Goal: Information Seeking & Learning: Learn about a topic

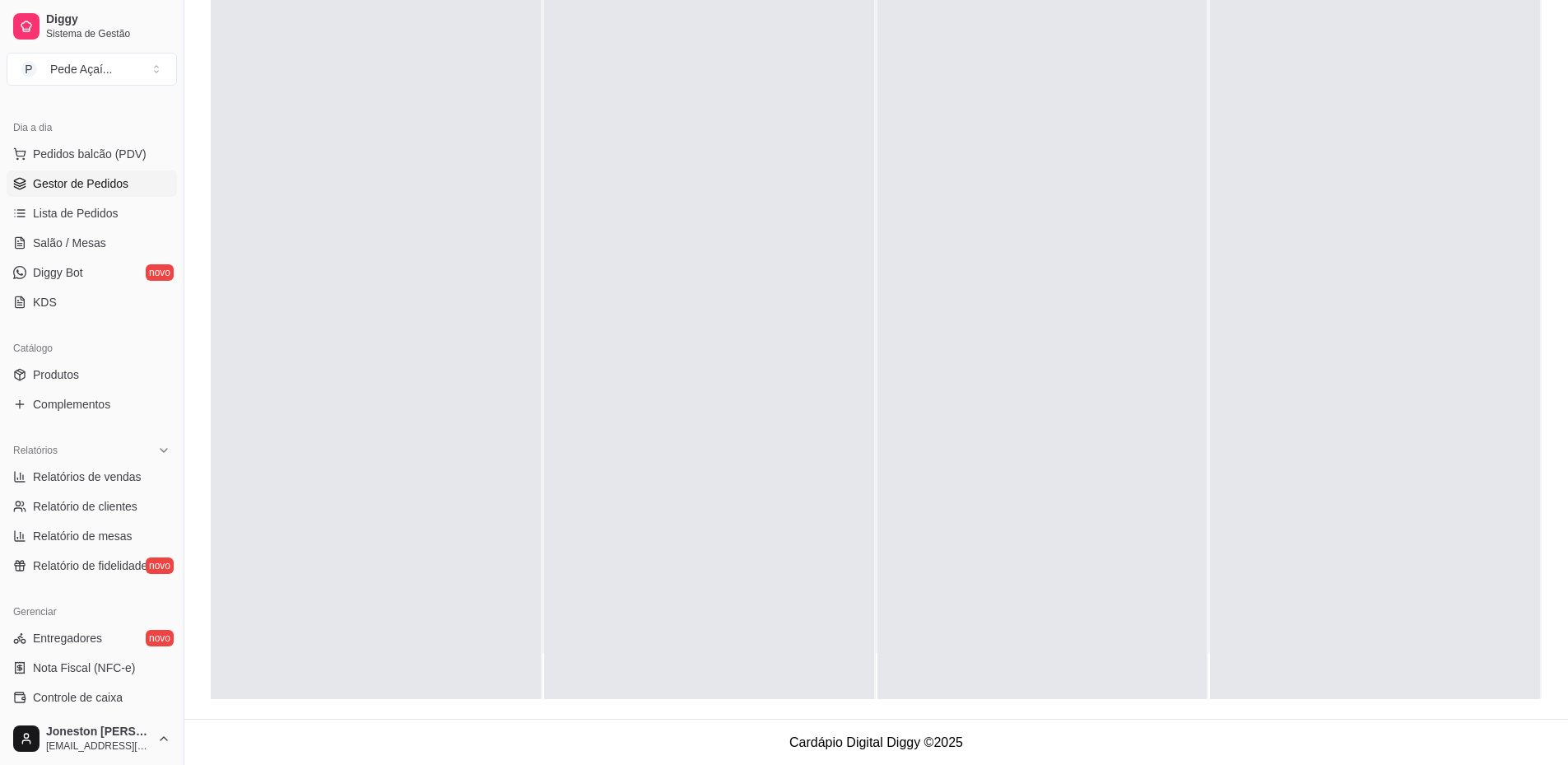
scroll to position [251, 0]
click at [49, 639] on span "Entregadores" at bounding box center [67, 638] width 69 height 17
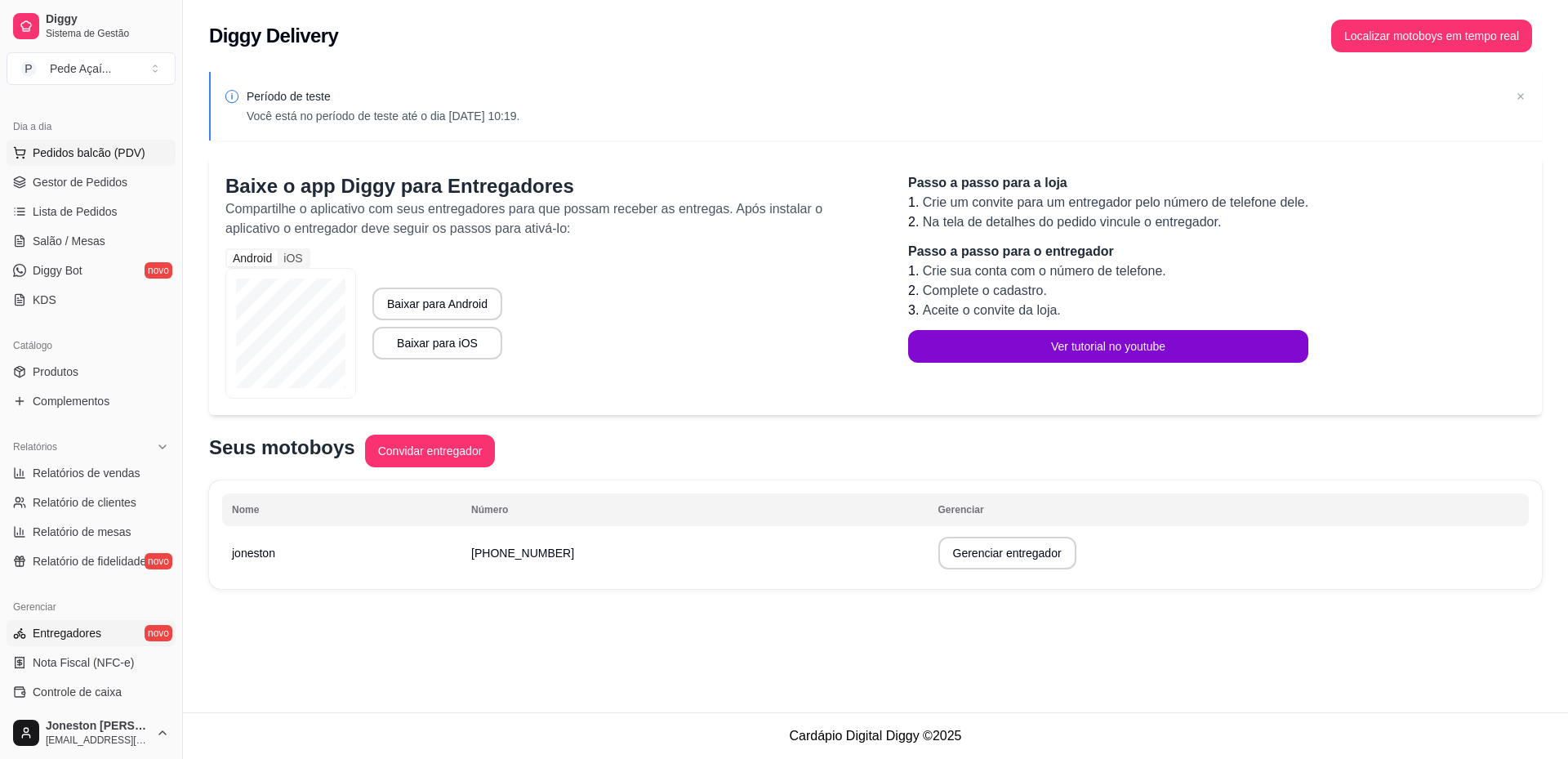
click at [77, 153] on span "Pedidos balcão (PDV)" at bounding box center [89, 153] width 113 height 17
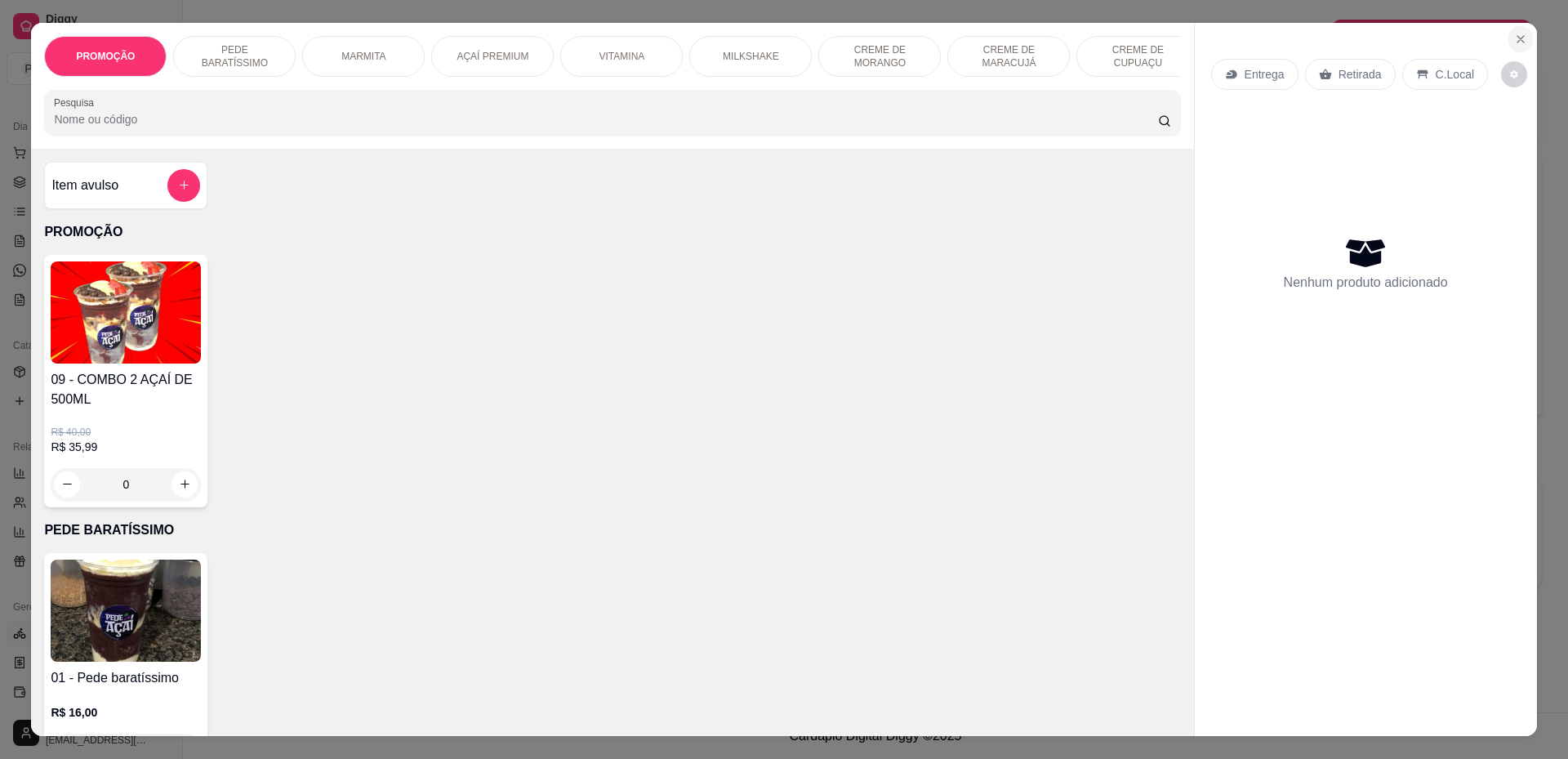
click at [1517, 38] on icon "Close" at bounding box center [1521, 39] width 7 height 7
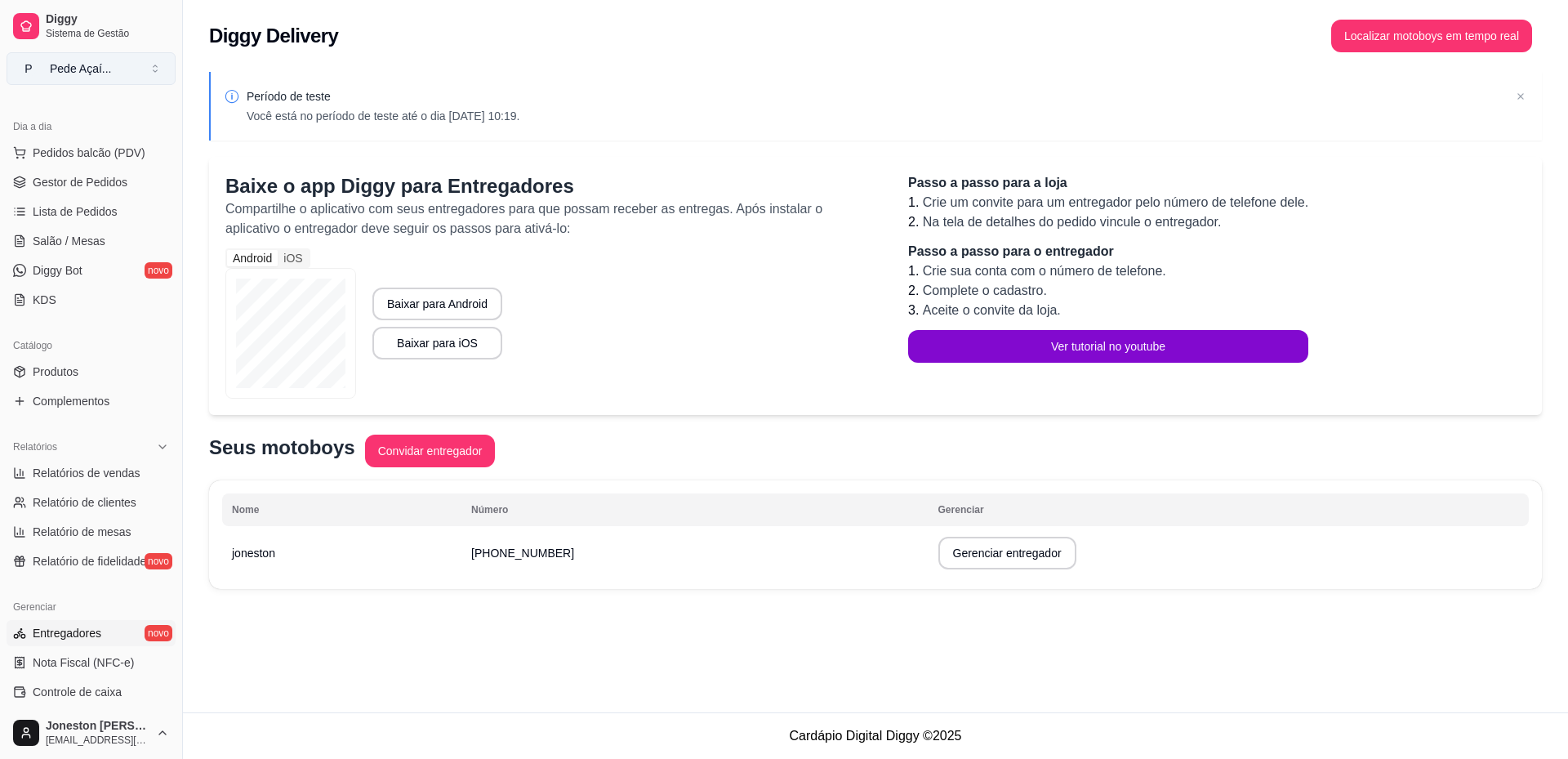
click at [93, 64] on div "Pede Açaí ..." at bounding box center [80, 69] width 62 height 17
click at [79, 128] on div "Pede Açaí" at bounding box center [70, 129] width 74 height 17
click at [104, 25] on span "Diggy" at bounding box center [107, 20] width 124 height 15
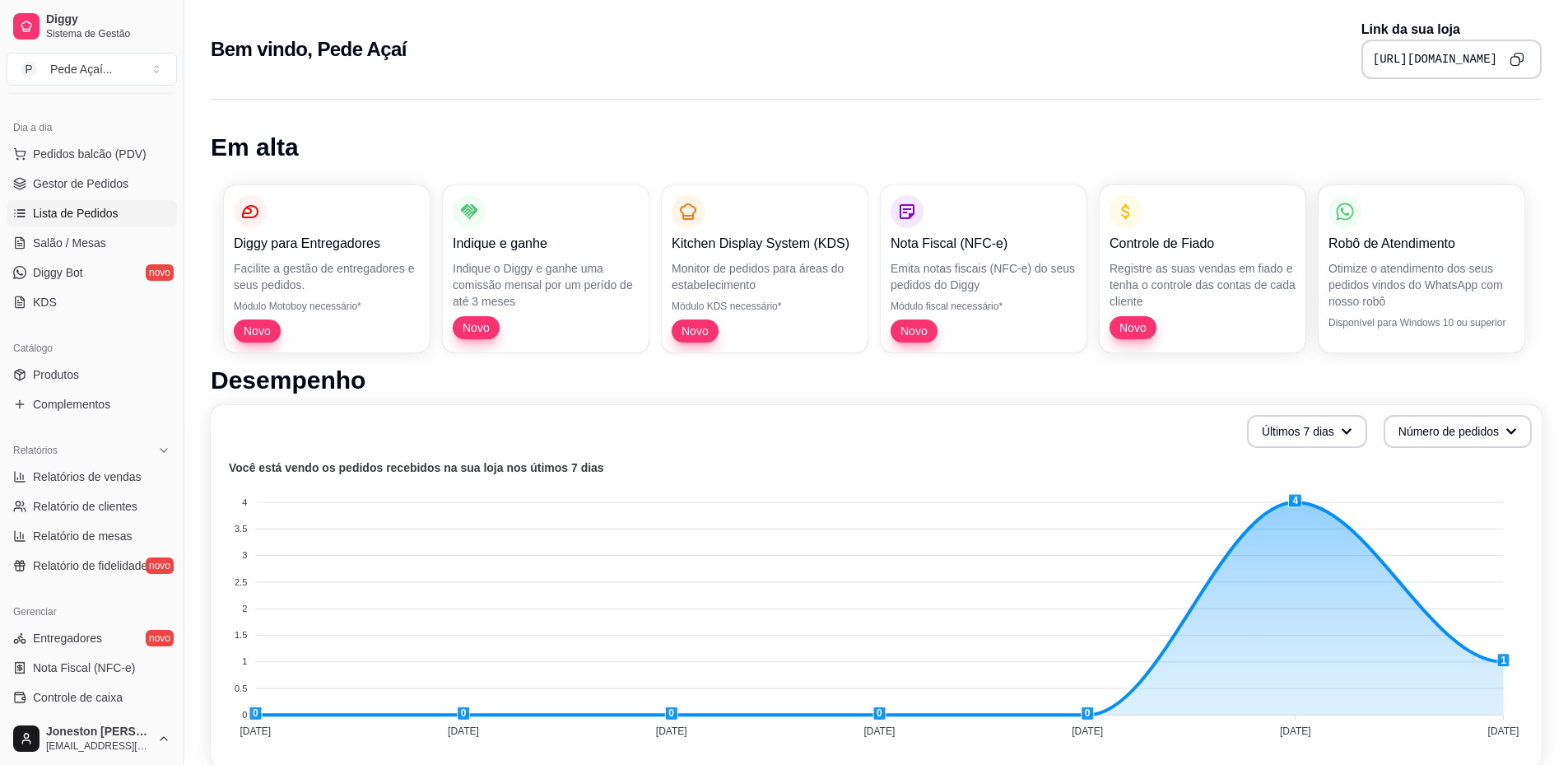
click at [89, 216] on span "Lista de Pedidos" at bounding box center [75, 213] width 85 height 17
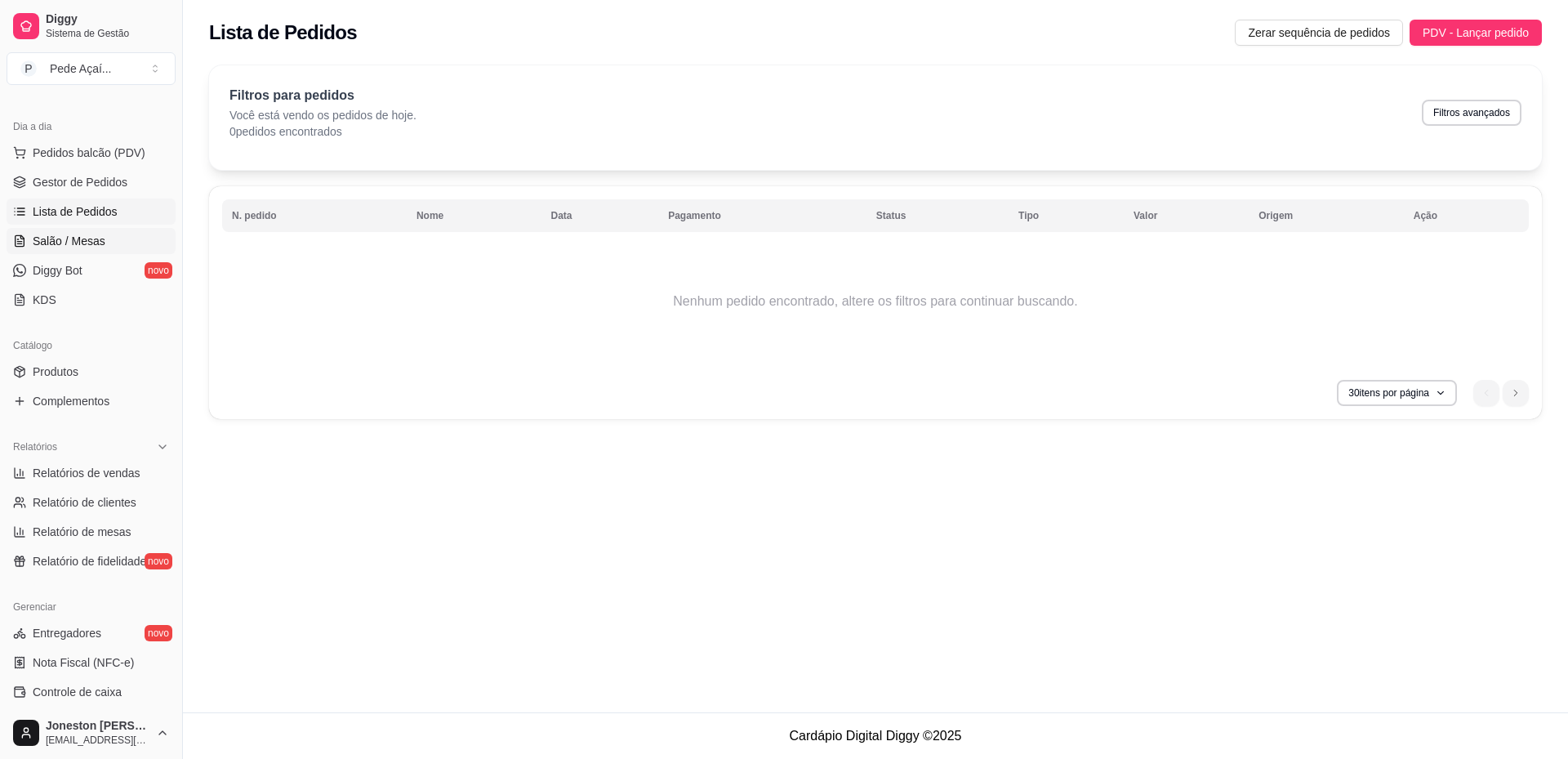
click at [80, 235] on span "Salão / Mesas" at bounding box center [69, 241] width 73 height 17
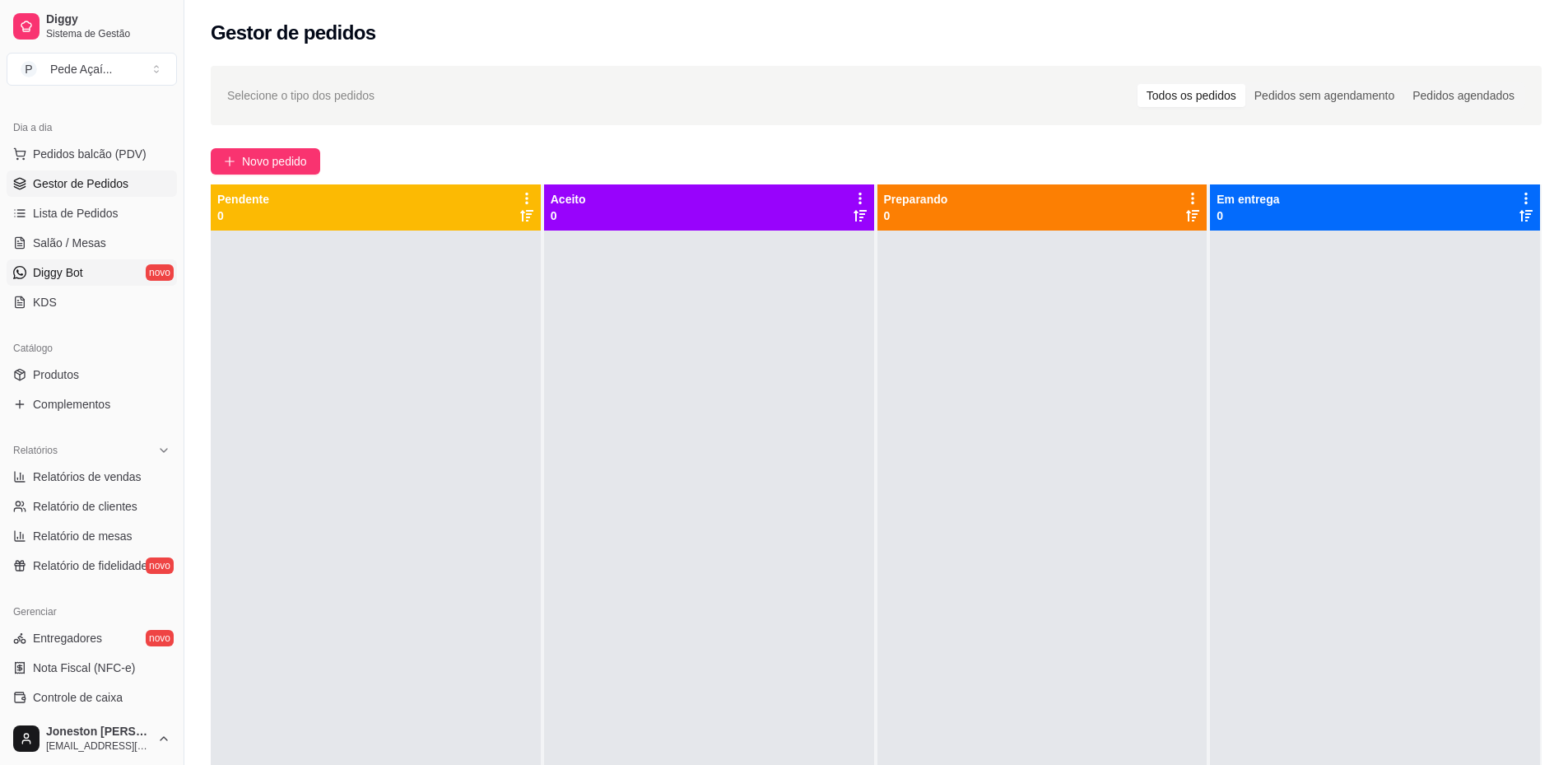
click at [125, 267] on link "Diggy Bot novo" at bounding box center [92, 273] width 171 height 27
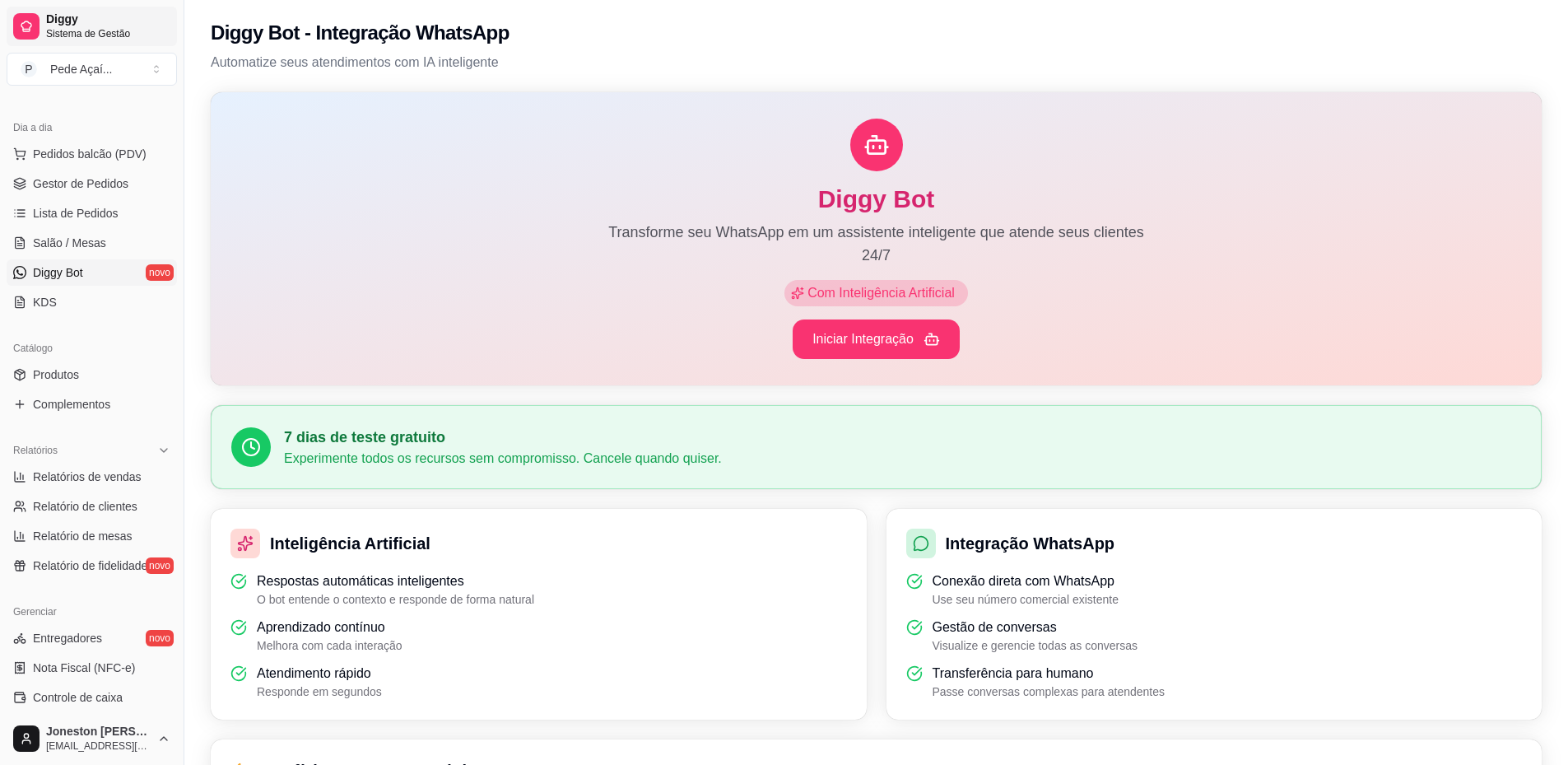
click at [99, 23] on span "Diggy" at bounding box center [108, 20] width 125 height 15
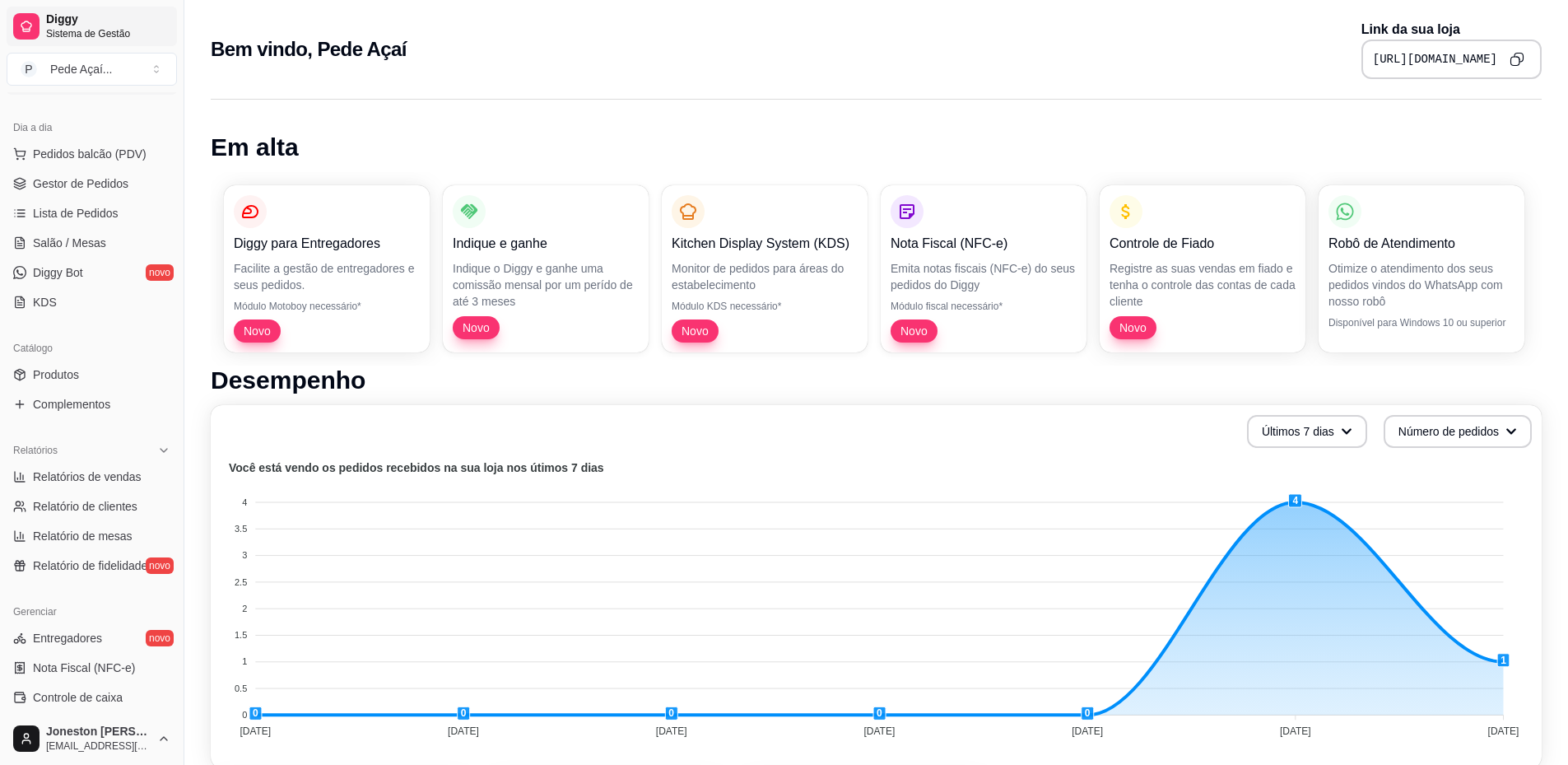
click at [99, 29] on span "Sistema de Gestão" at bounding box center [108, 33] width 125 height 13
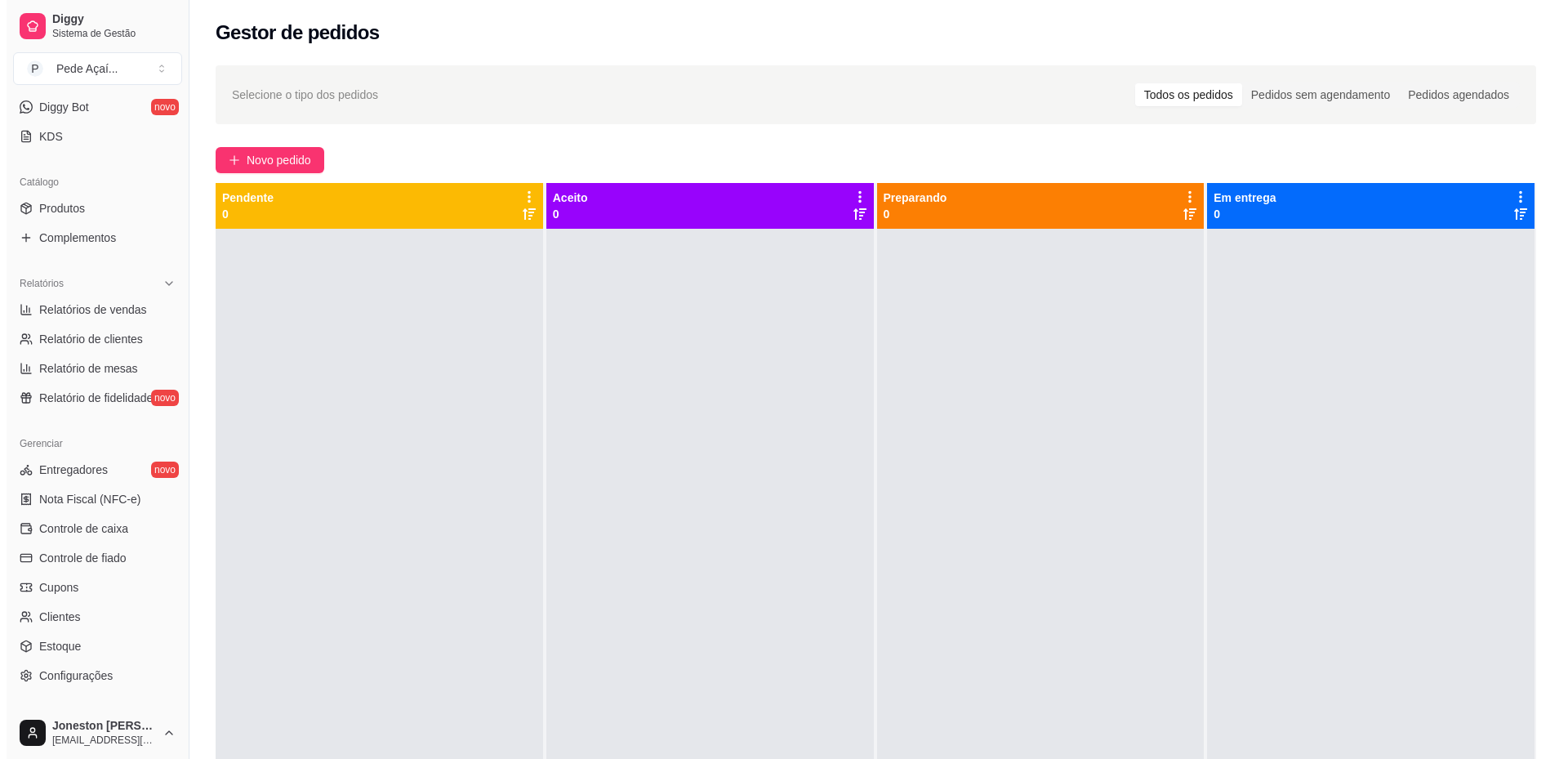
scroll to position [408, 0]
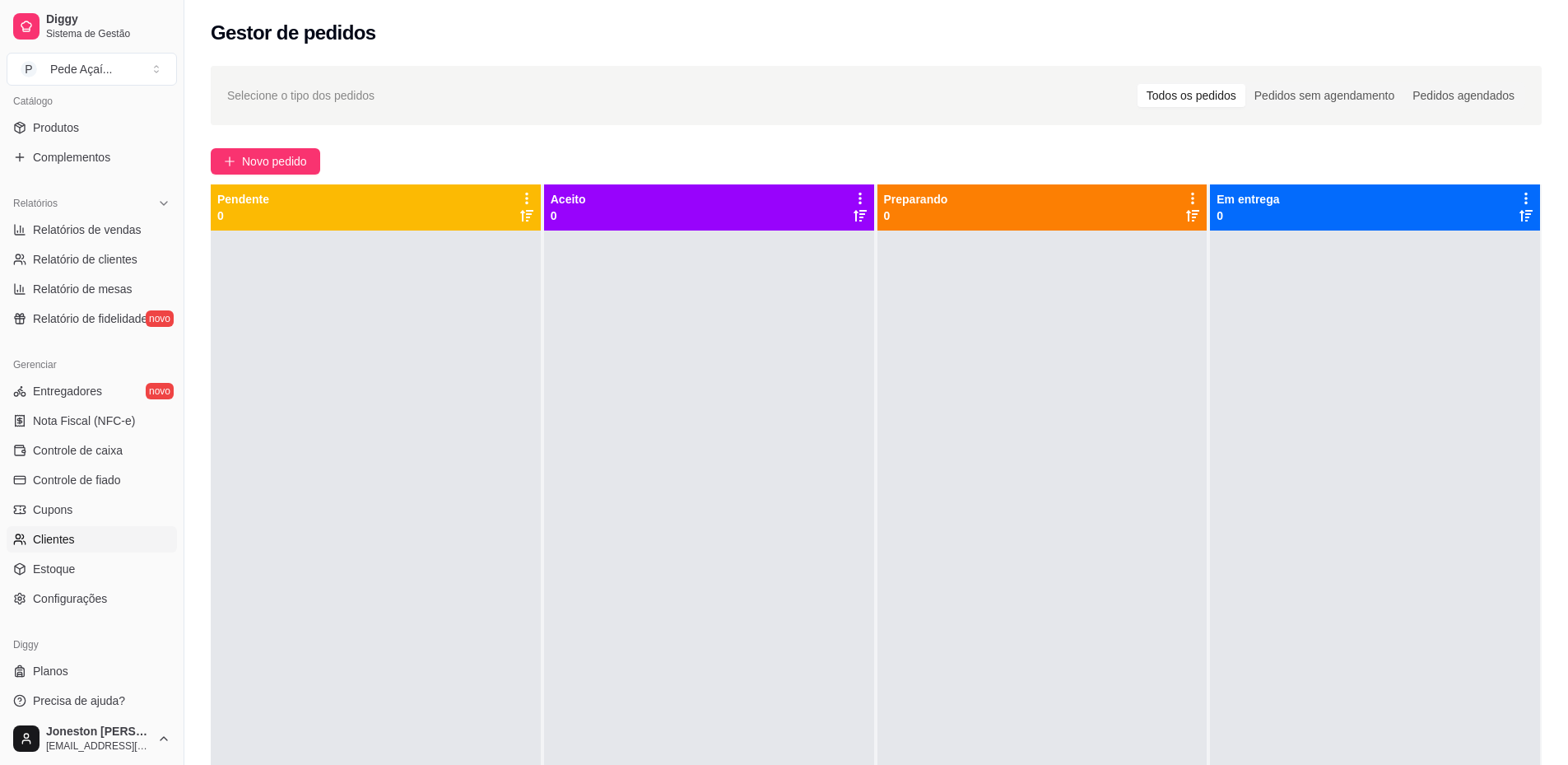
click at [94, 537] on link "Clientes" at bounding box center [92, 539] width 171 height 27
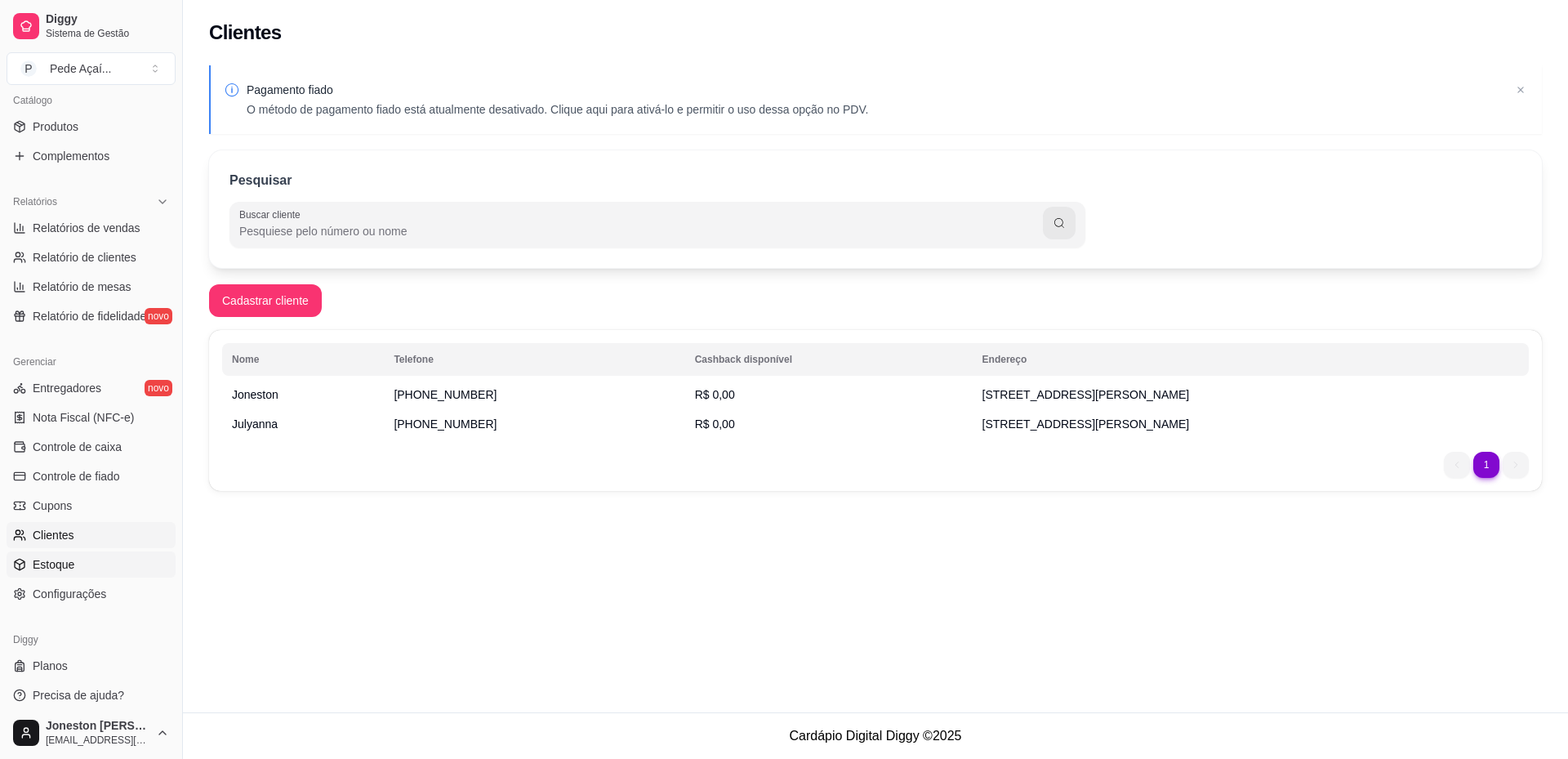
click at [79, 569] on link "Estoque" at bounding box center [91, 565] width 169 height 27
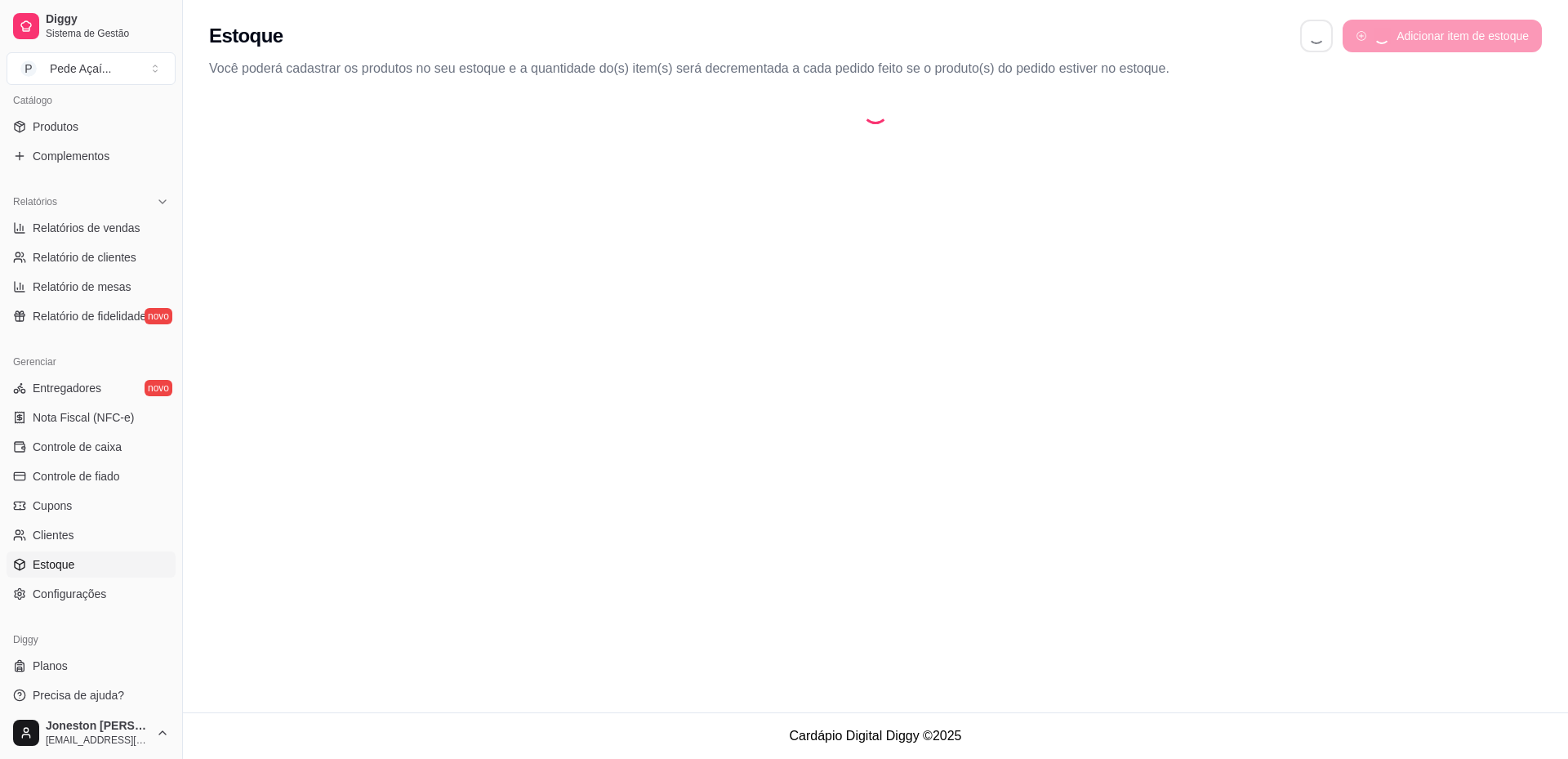
select select "QUANTITY_ORDER"
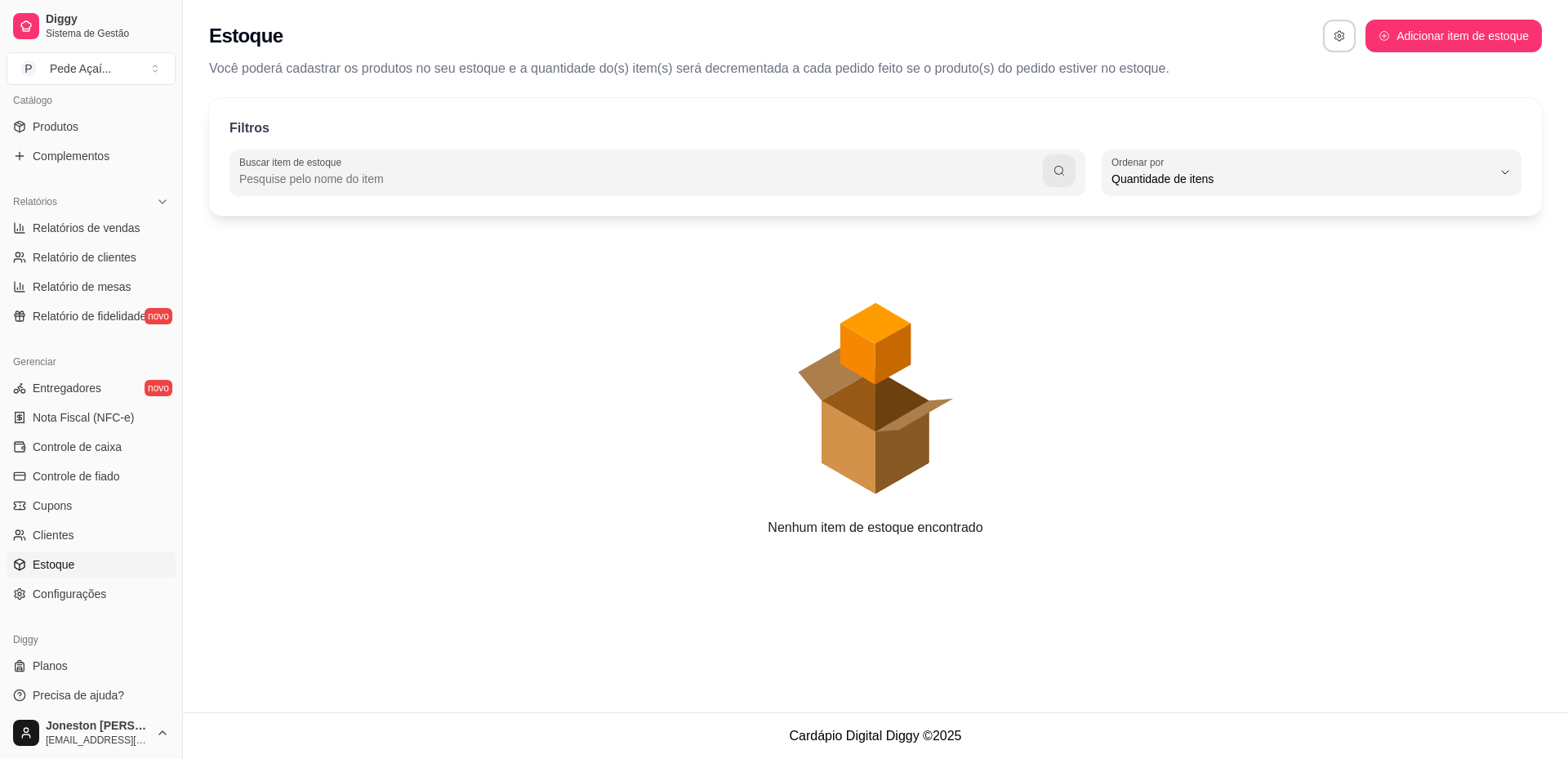
scroll to position [16, 0]
click at [103, 226] on span "Relatórios de vendas" at bounding box center [86, 228] width 108 height 17
select select "ALL"
select select "0"
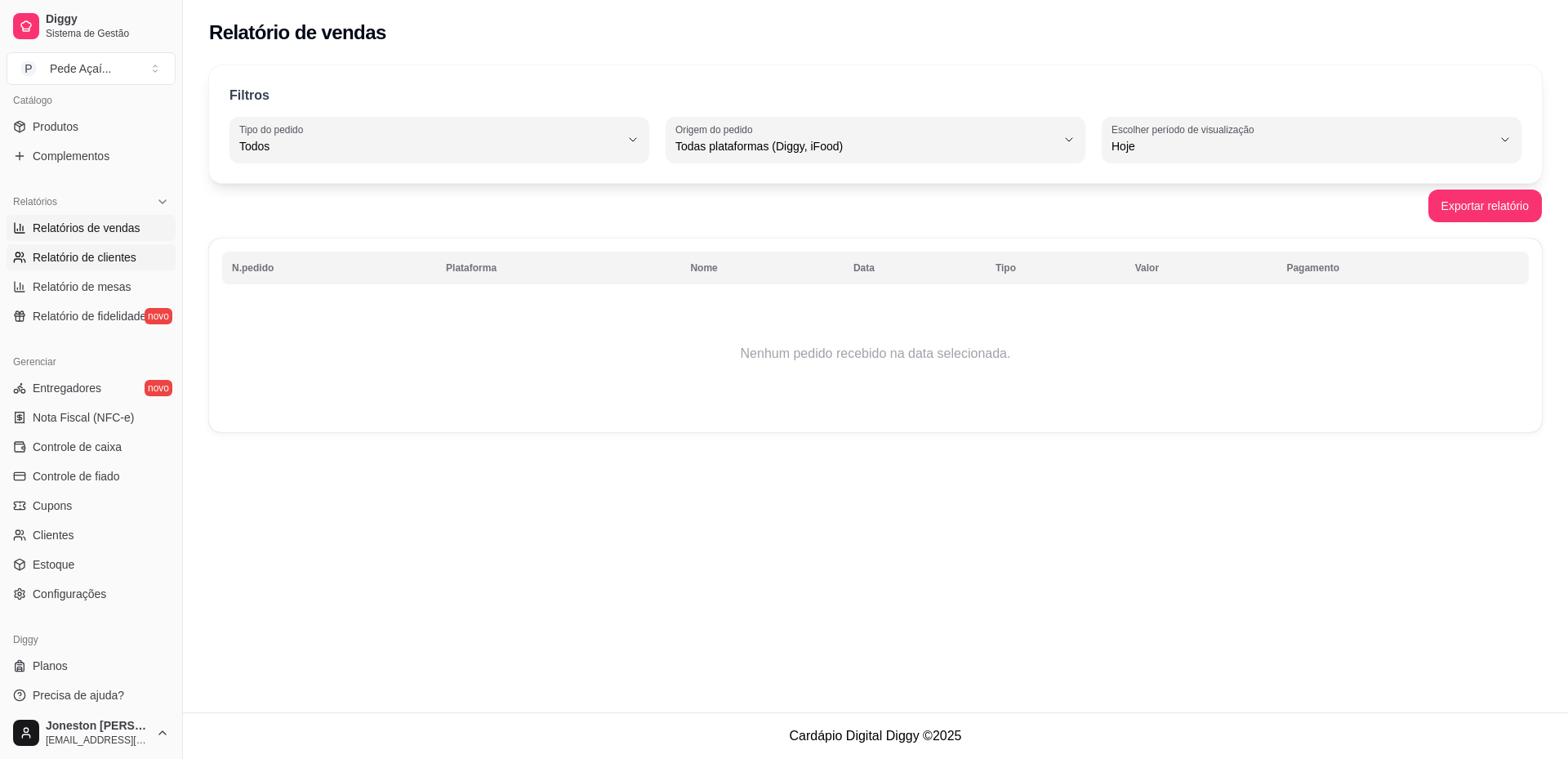
click at [88, 255] on span "Relatório de clientes" at bounding box center [84, 257] width 104 height 17
select select "30"
select select "HIGHEST_TOTAL_SPENT_WITH_ORDERS"
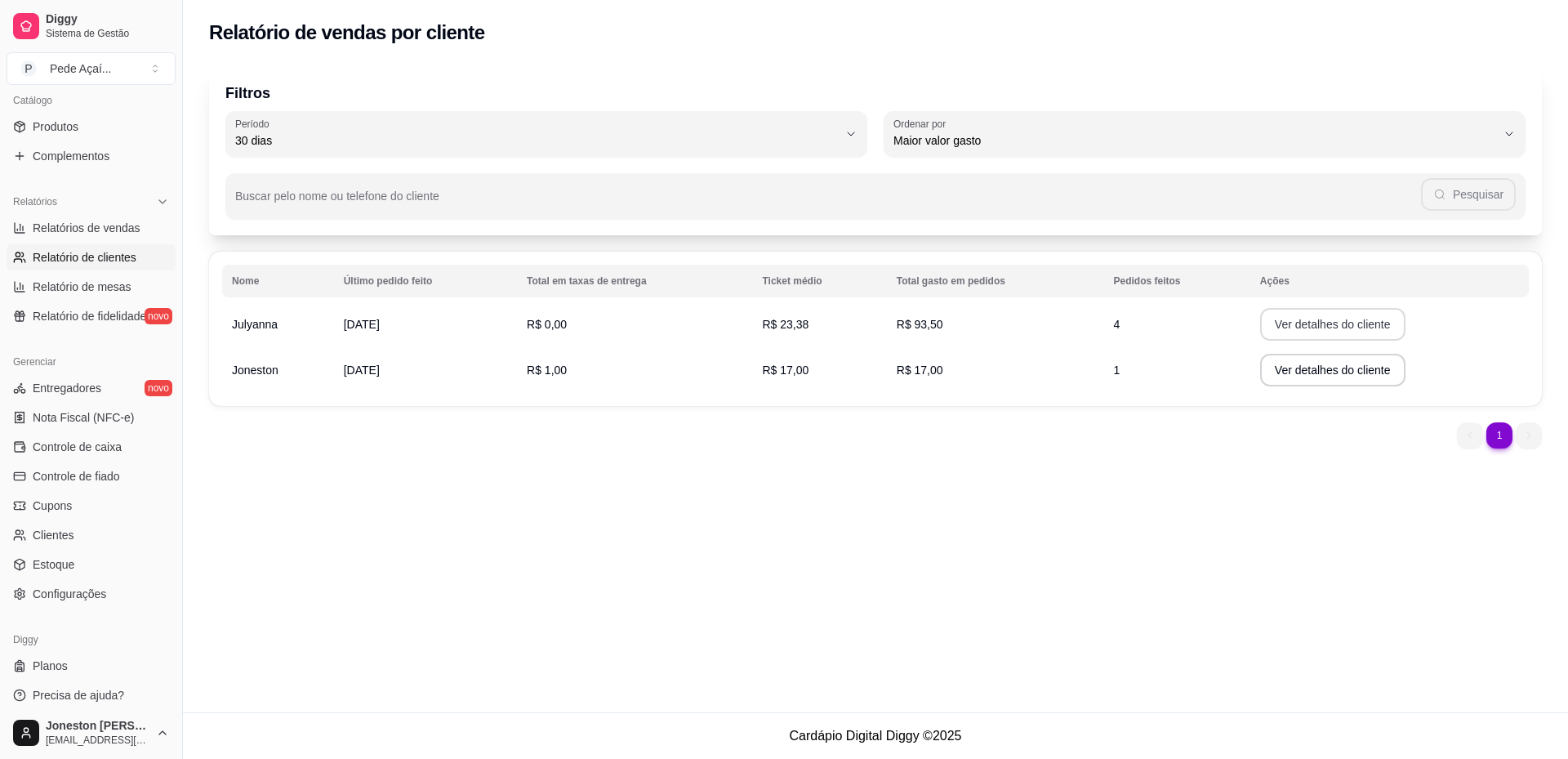
click at [1306, 324] on button "Ver detalhes do cliente" at bounding box center [1333, 324] width 145 height 32
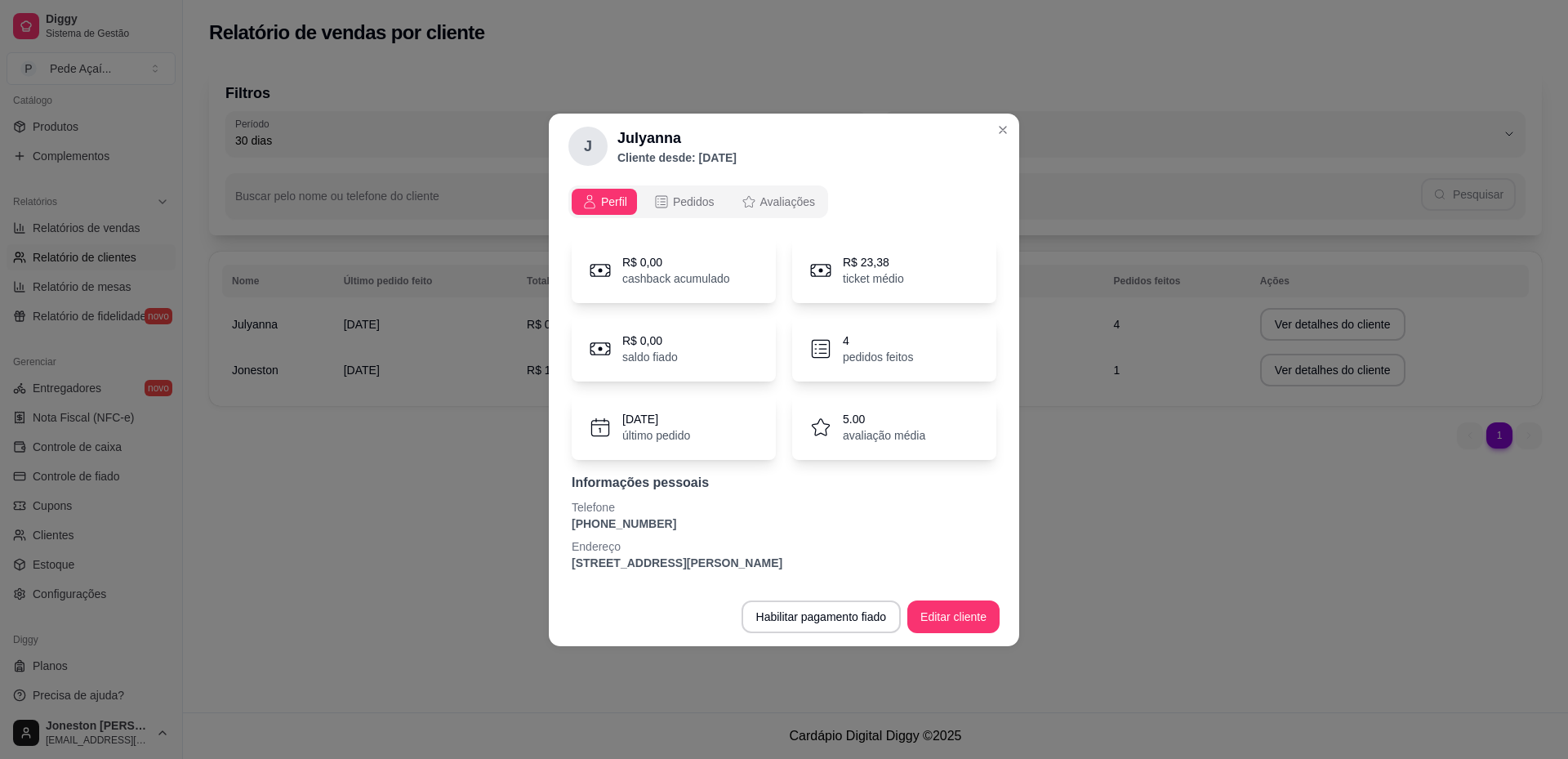
click at [871, 347] on p "4" at bounding box center [877, 341] width 70 height 17
click at [858, 350] on p "pedidos feitos" at bounding box center [877, 358] width 70 height 17
drag, startPoint x: 836, startPoint y: 428, endPoint x: 996, endPoint y: 259, distance: 232.7
click at [889, 377] on div "R$ 0,00 cashback acumulado R$ 23,38 ticket médio R$ 0,00 saldo fiado 4 pedidos …" at bounding box center [784, 405] width 425 height 333
click at [840, 339] on div "4 pedidos feitos" at bounding box center [894, 348] width 204 height 66
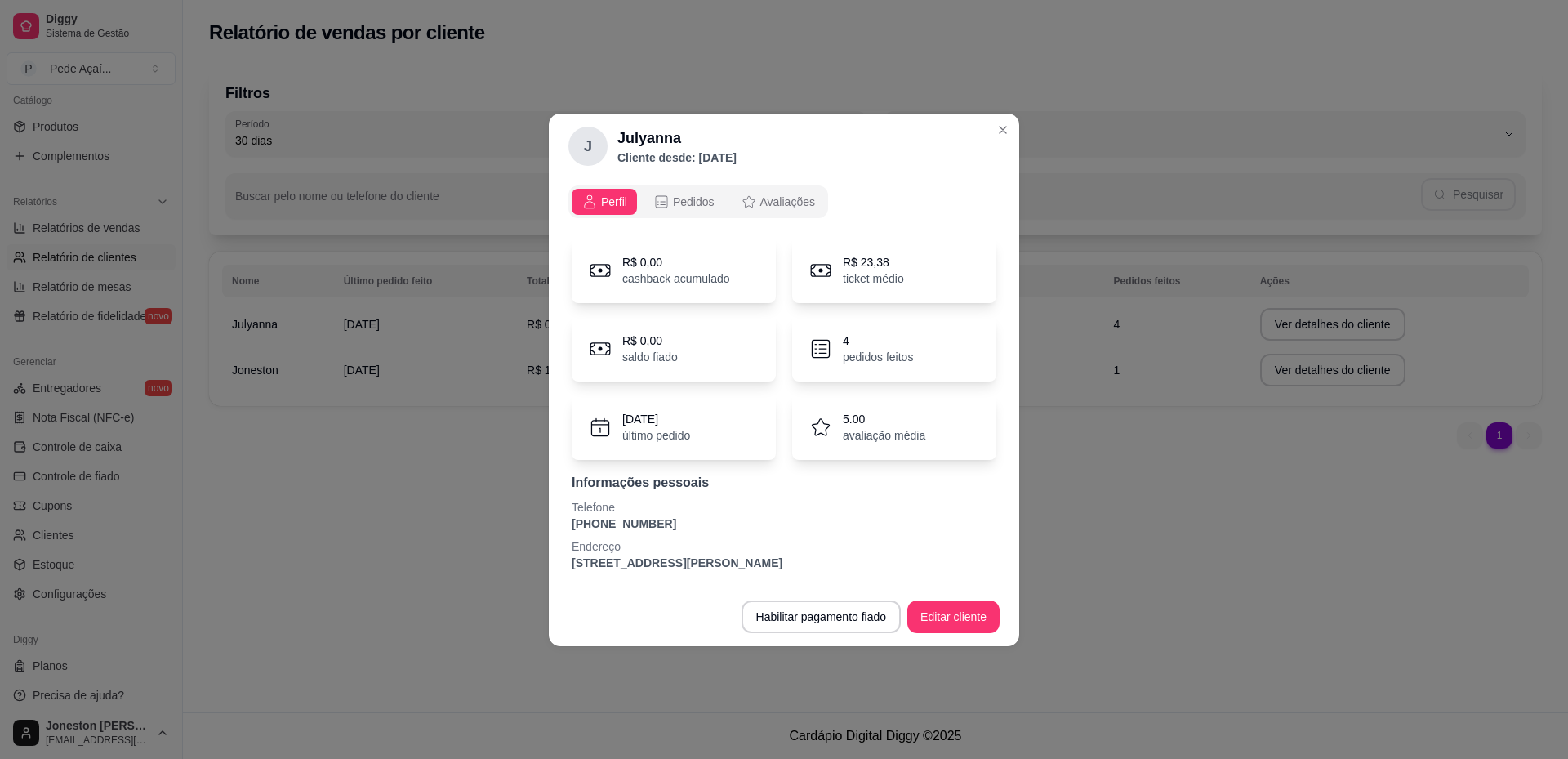
click at [847, 343] on p "4" at bounding box center [877, 341] width 70 height 17
click at [675, 193] on span "Pedidos" at bounding box center [693, 202] width 41 height 17
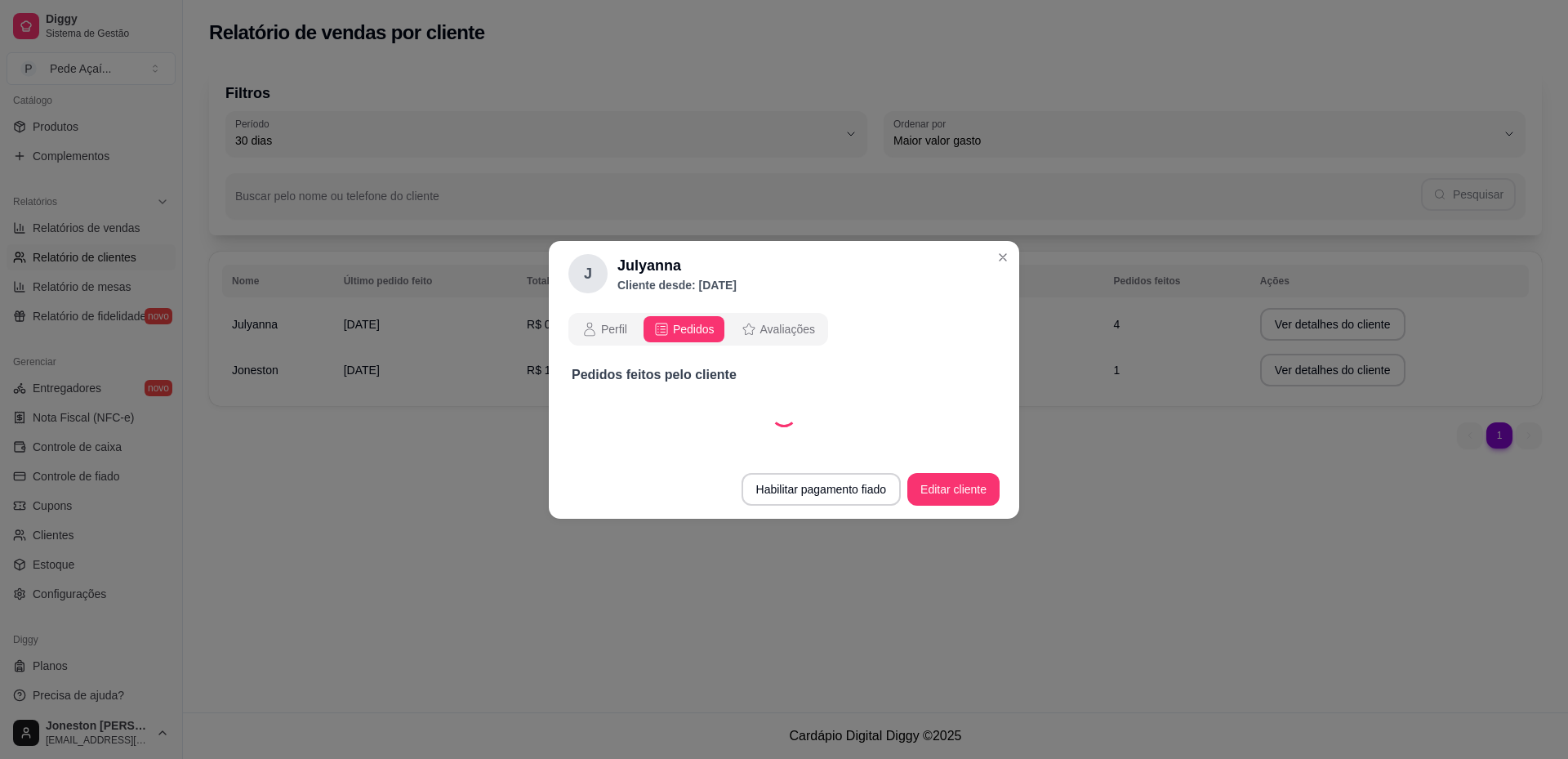
select select "30"
select select "ALL"
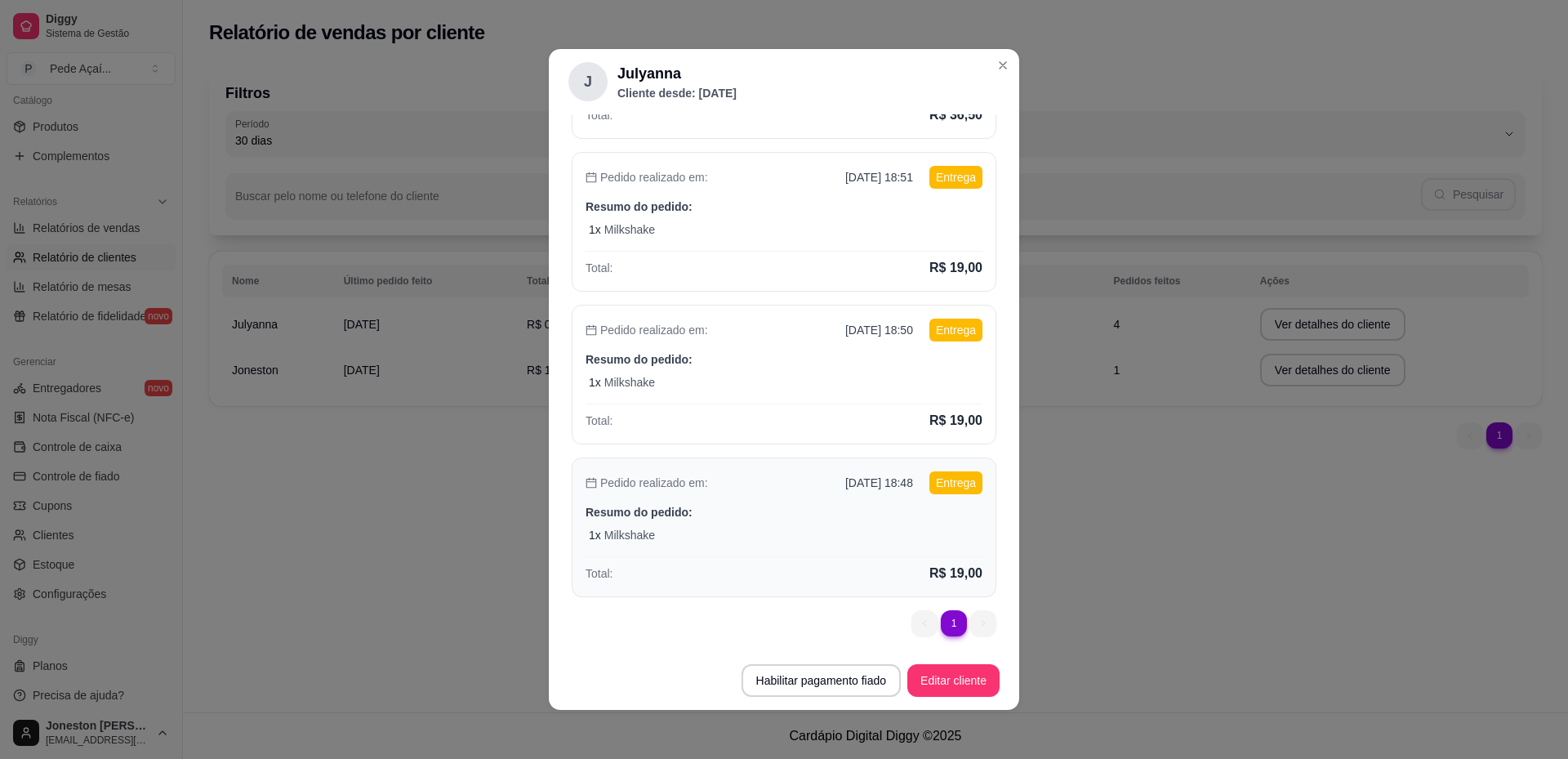
scroll to position [267, 0]
click at [653, 209] on p "Resumo do pedido:" at bounding box center [784, 205] width 397 height 17
click at [986, 75] on header "J Julyanna Cliente desde: [DATE]" at bounding box center [784, 81] width 470 height 66
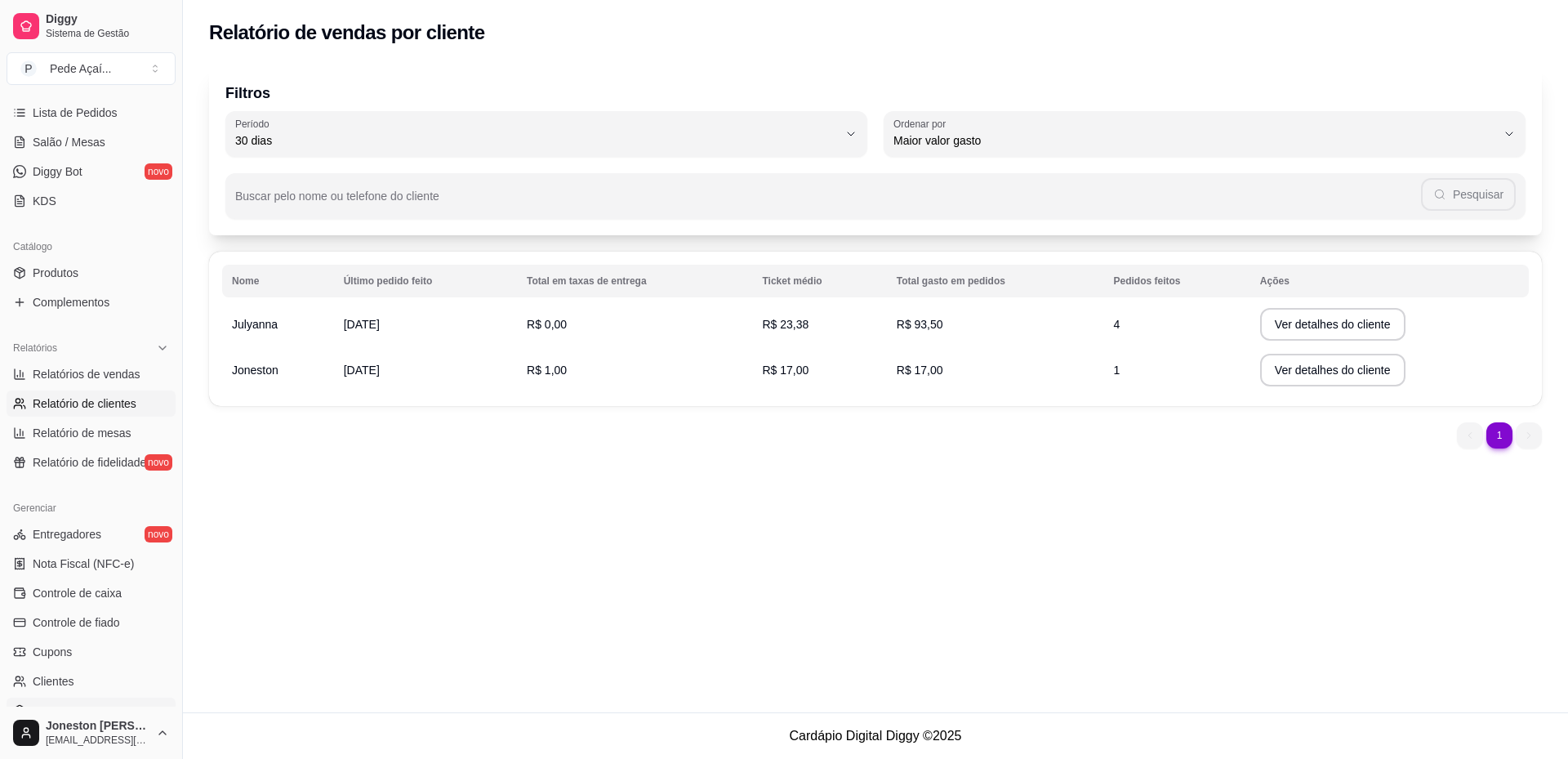
scroll to position [90, 0]
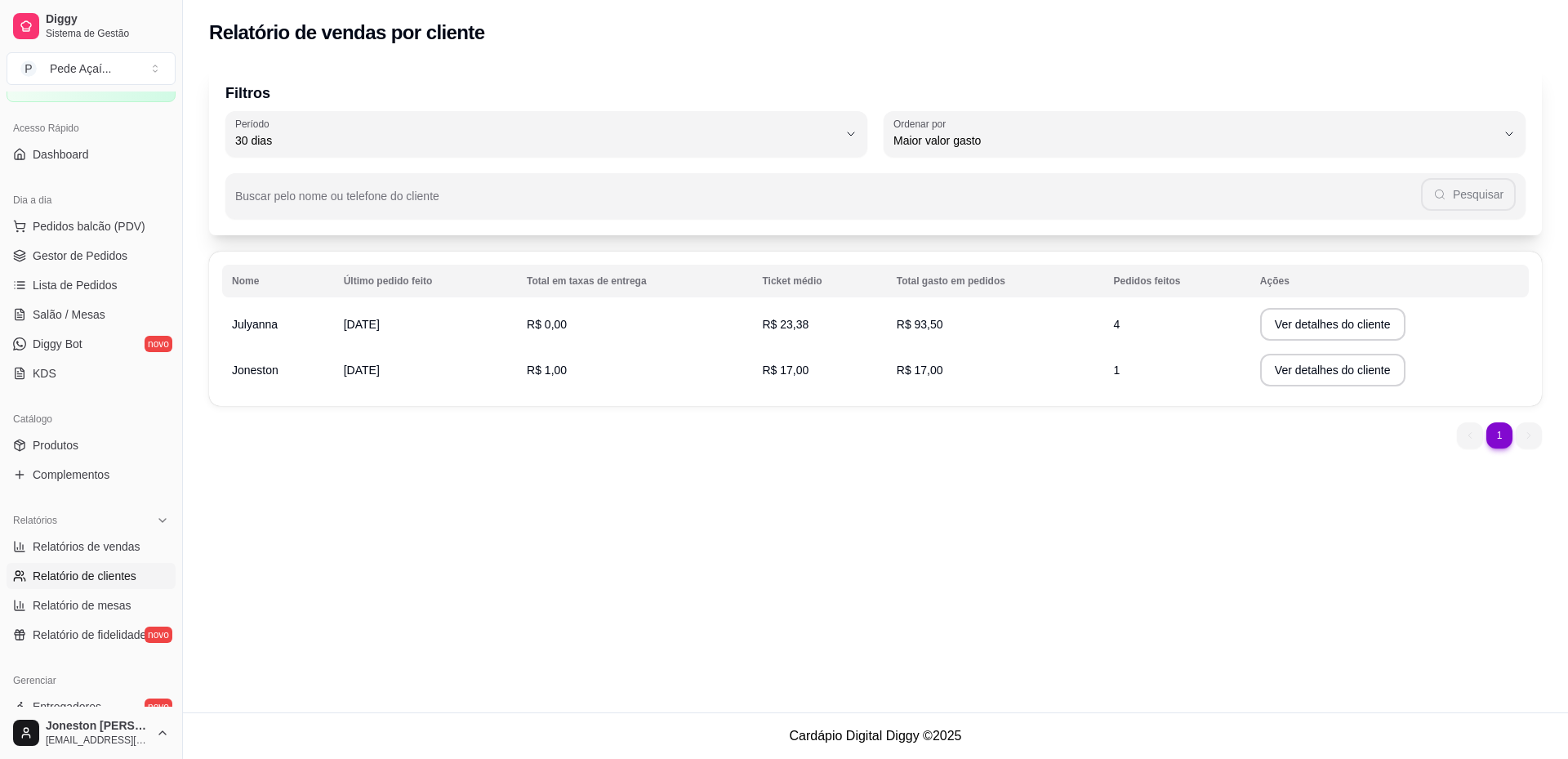
select select "ALL"
select select "0"
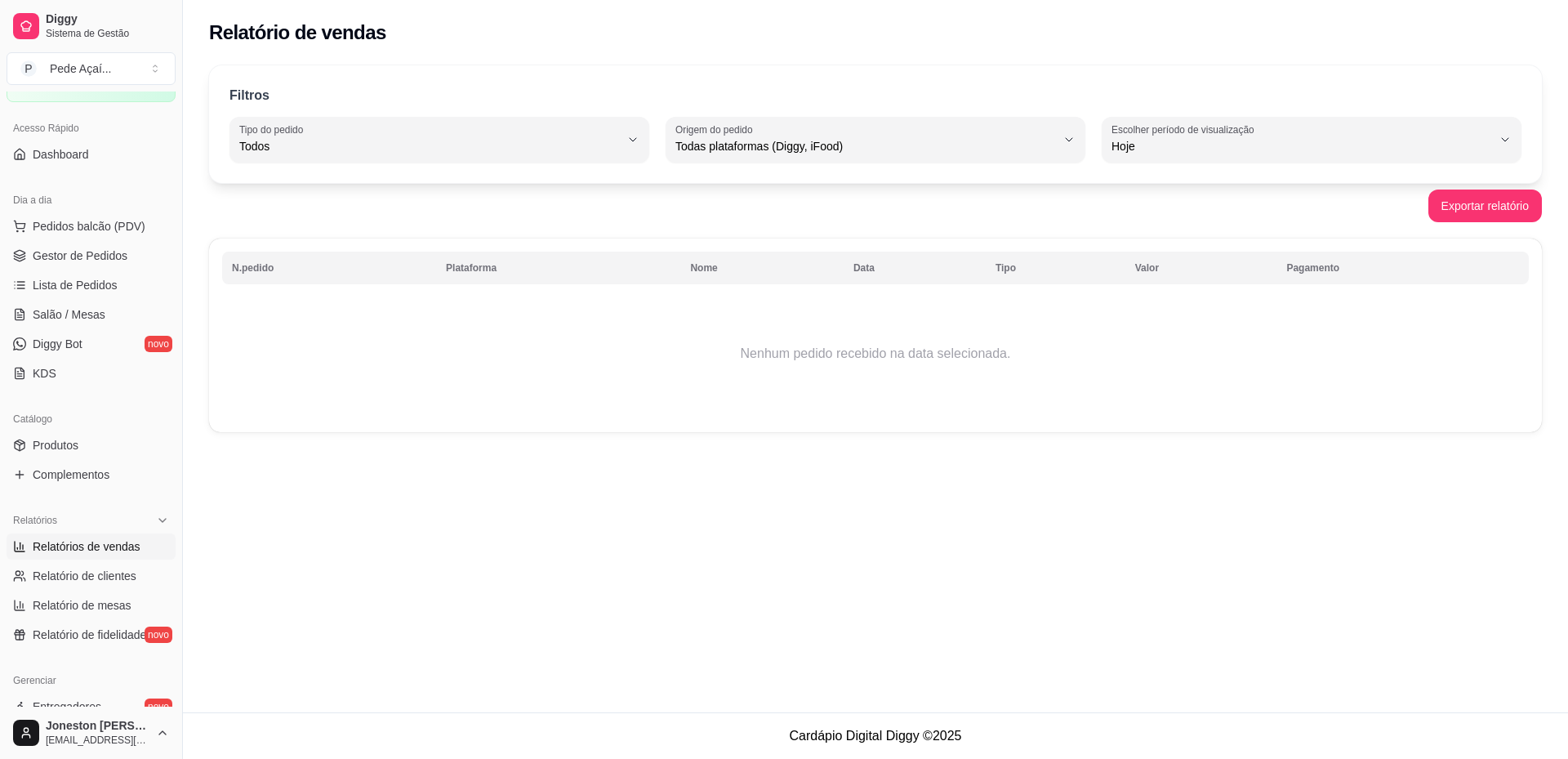
select select "QUANTITY_ORDER"
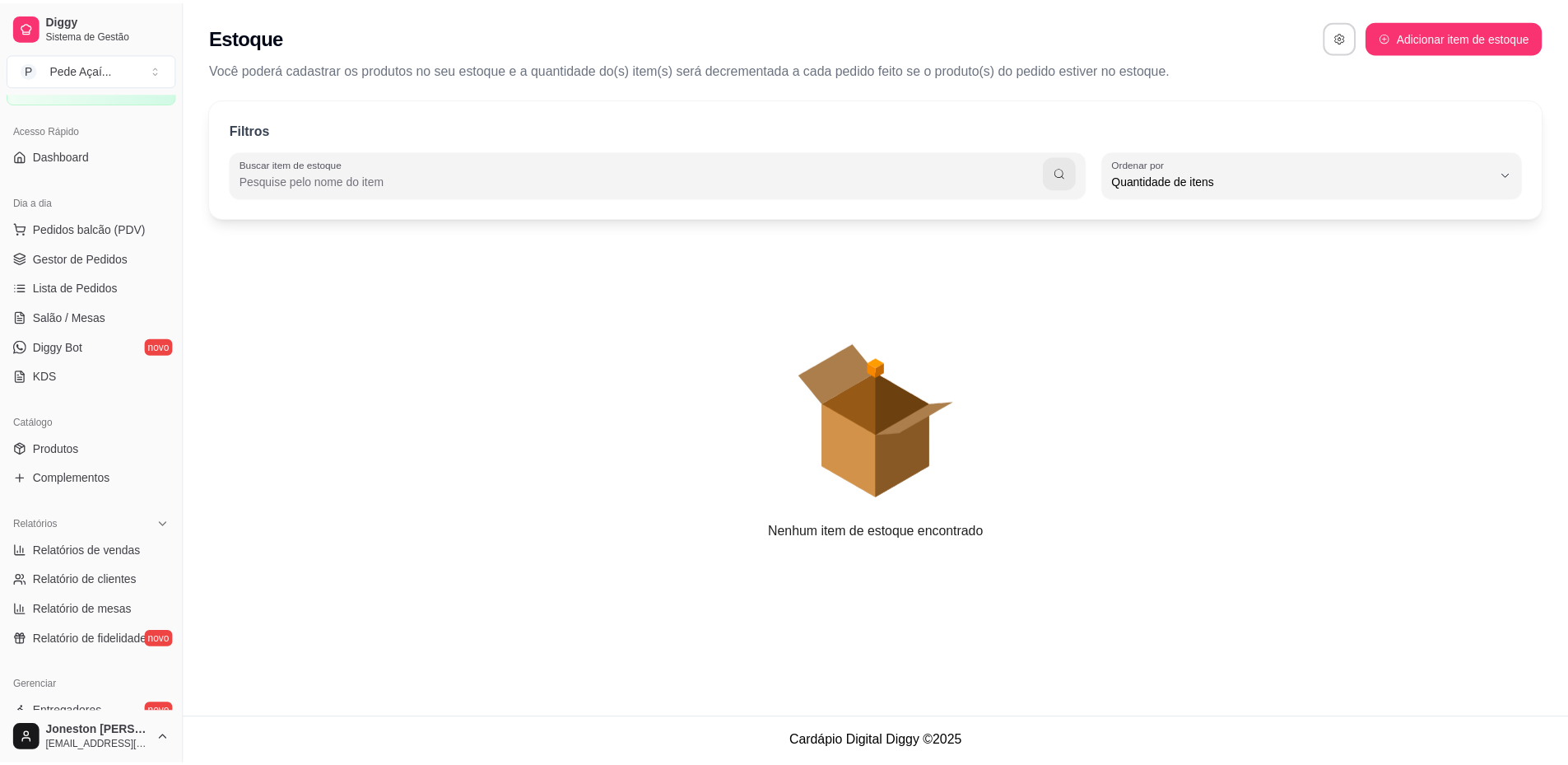
scroll to position [16, 0]
